Goal: Information Seeking & Learning: Learn about a topic

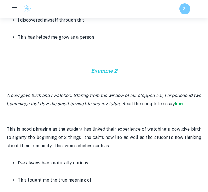
scroll to position [880, 0]
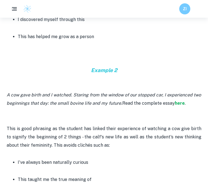
click at [146, 114] on p at bounding box center [104, 112] width 195 height 8
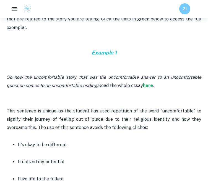
scroll to position [705, 0]
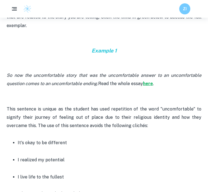
click at [149, 82] on strong "here" at bounding box center [148, 83] width 10 height 5
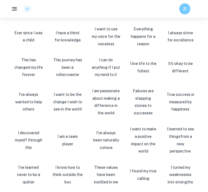
scroll to position [324, 0]
